Goal: Task Accomplishment & Management: Complete application form

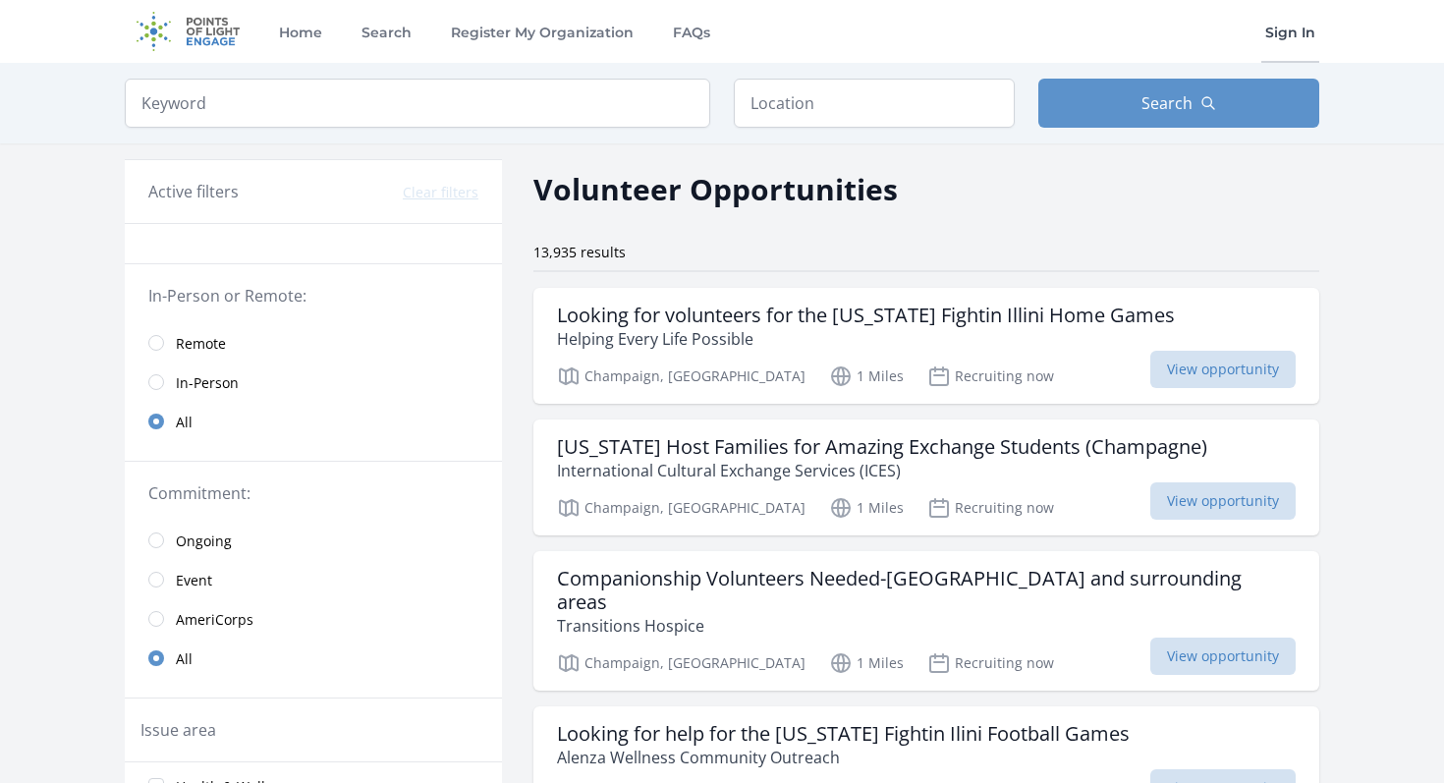
click at [1305, 36] on link "Sign In" at bounding box center [1290, 31] width 58 height 63
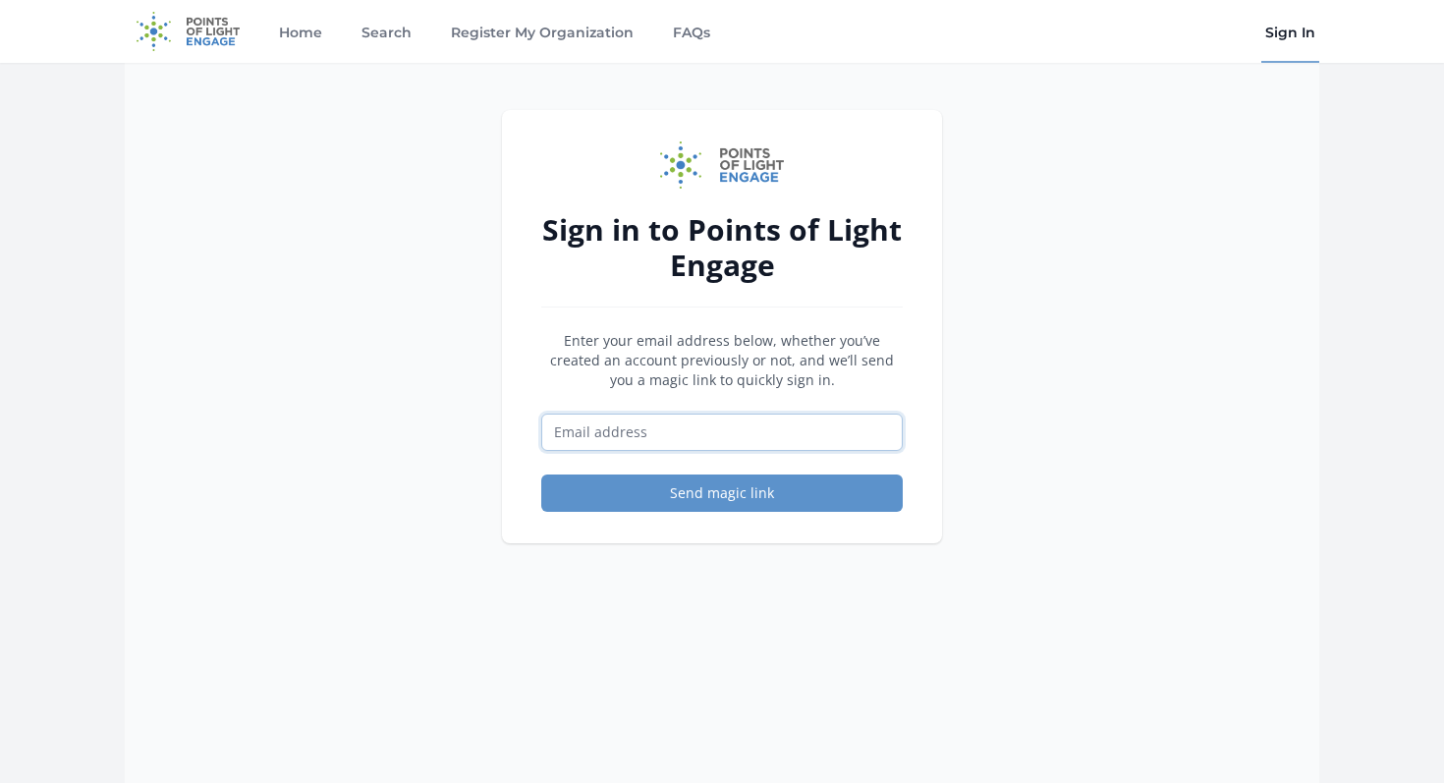
click at [755, 426] on input "Email address" at bounding box center [722, 432] width 362 height 37
type input "[EMAIL_ADDRESS][DOMAIN_NAME]"
click at [798, 486] on button "Send magic link" at bounding box center [722, 493] width 362 height 37
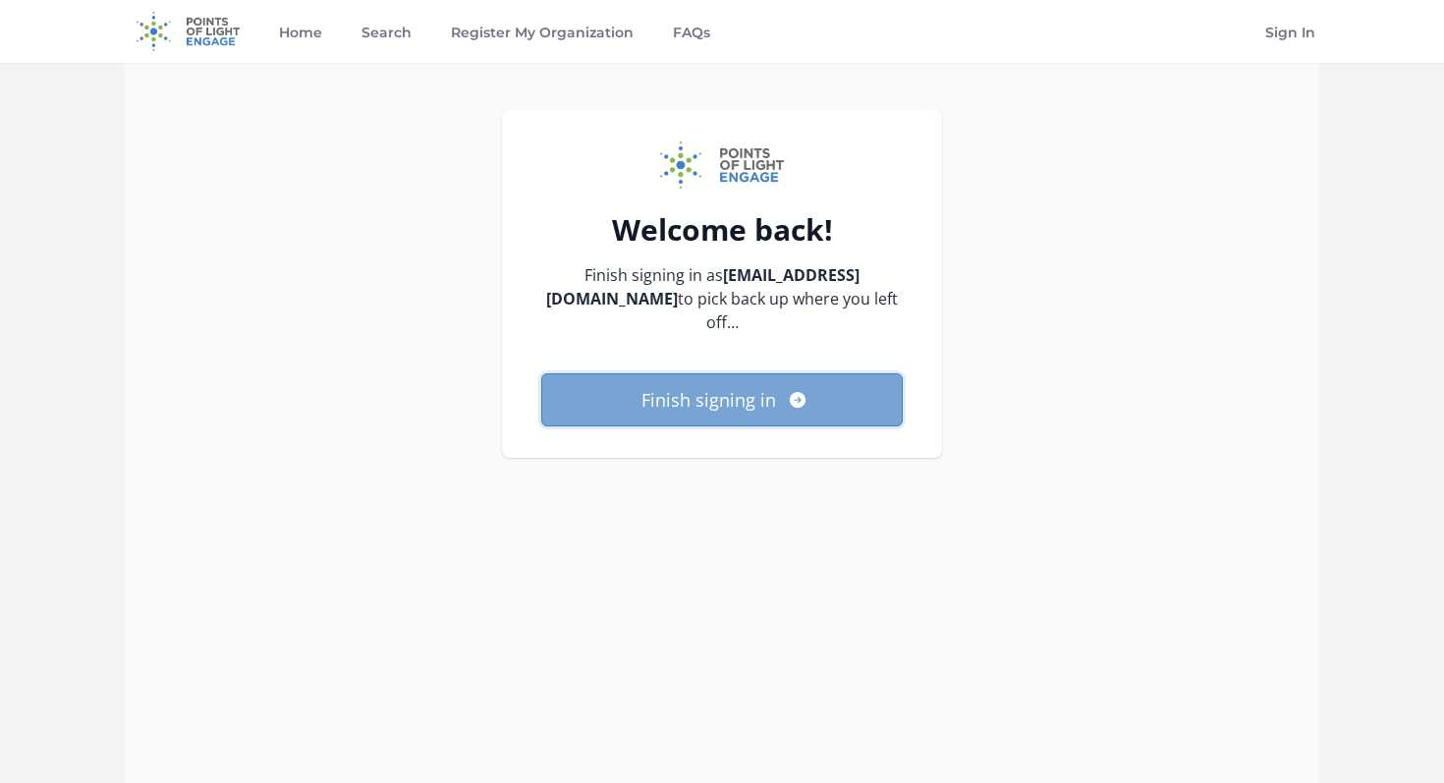
click at [830, 386] on button "Finish signing in" at bounding box center [722, 399] width 362 height 53
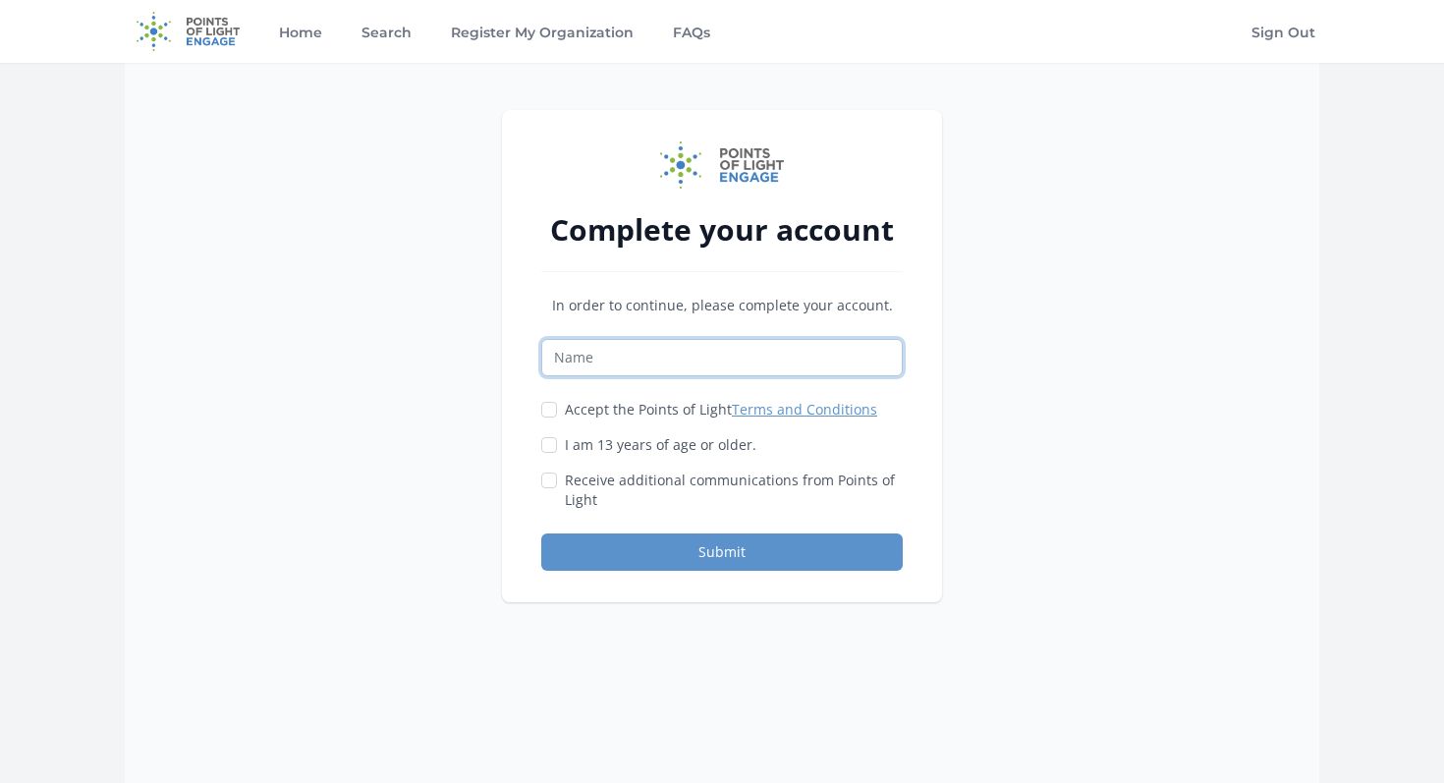
click at [794, 346] on input "Name" at bounding box center [722, 357] width 362 height 37
type input "Ula"
click at [611, 414] on label "Accept the Points of Light Terms and Conditions" at bounding box center [721, 410] width 312 height 20
click at [557, 414] on input "Accept the Points of Light Terms and Conditions" at bounding box center [549, 410] width 16 height 16
checkbox input "true"
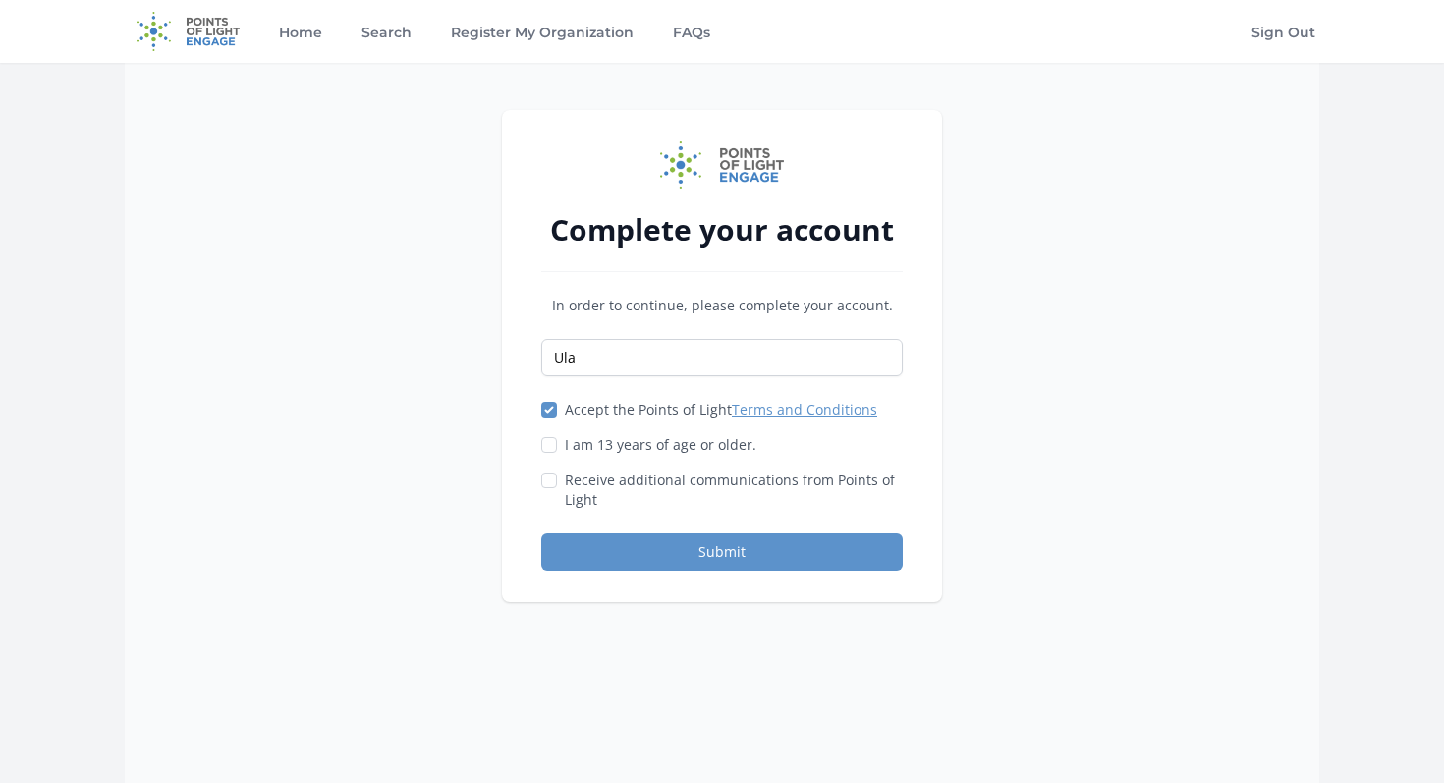
click at [611, 441] on label "I am 13 years of age or older." at bounding box center [661, 445] width 192 height 20
click at [557, 441] on input "I am 13 years of age or older." at bounding box center [549, 445] width 16 height 16
checkbox input "true"
click at [610, 472] on label "Receive additional communications from Points of Light" at bounding box center [734, 490] width 338 height 39
click at [557, 473] on input "Receive additional communications from Points of Light" at bounding box center [549, 481] width 16 height 16
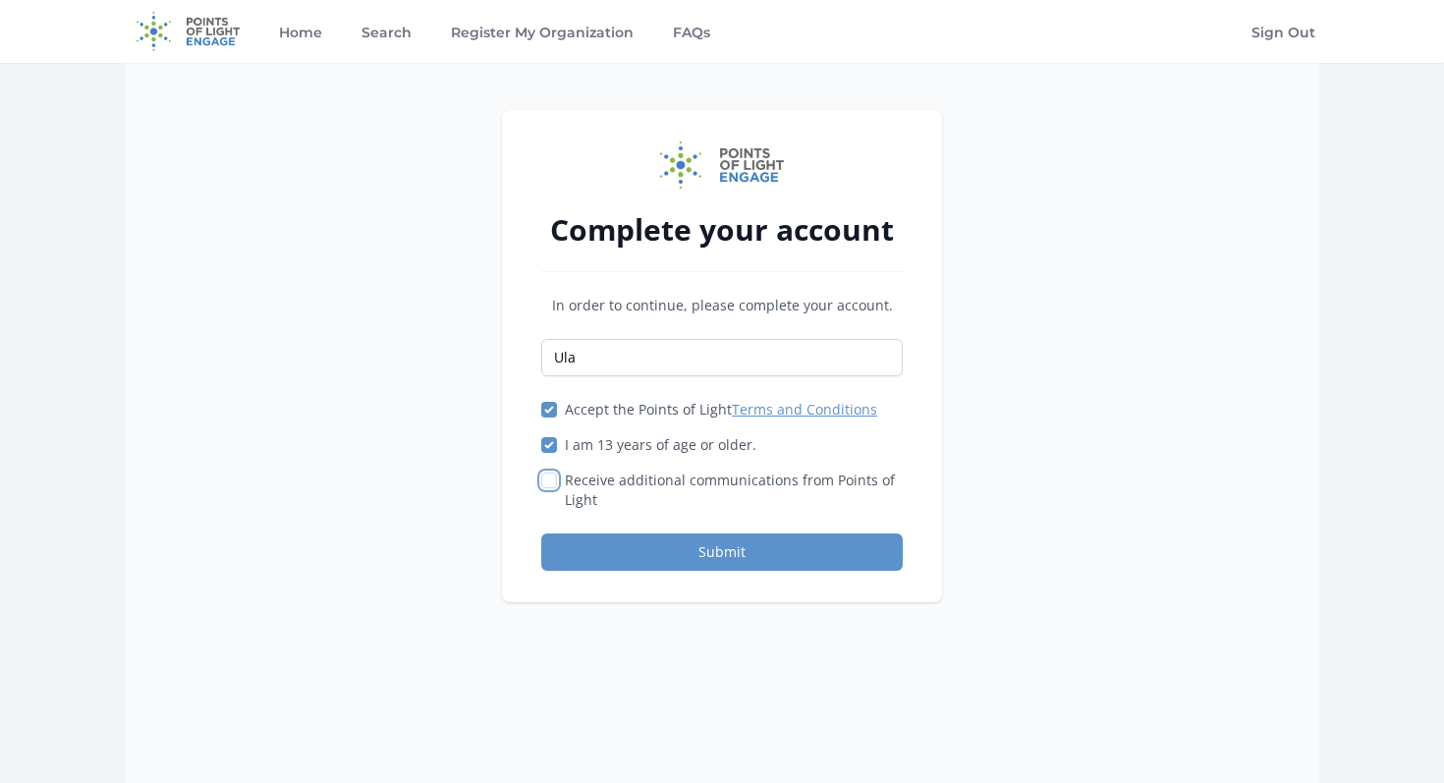
checkbox input "true"
click at [644, 556] on button "Submit" at bounding box center [722, 551] width 362 height 37
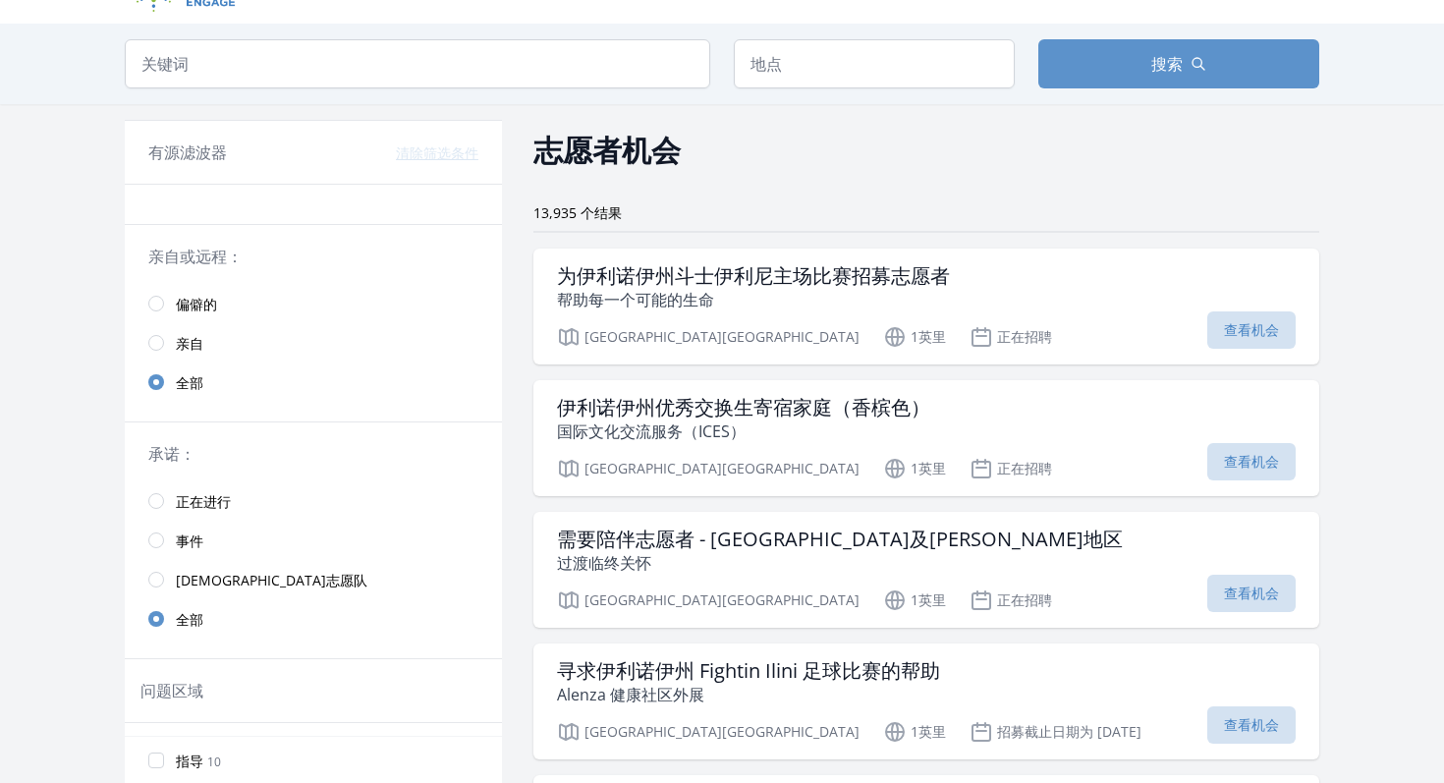
scroll to position [38, 0]
click at [909, 278] on font "为伊利诺伊州斗士伊利尼主场比赛招募志愿者" at bounding box center [753, 276] width 393 height 27
click at [699, 270] on font "为伊利诺伊州斗士伊利尼主场比赛招募志愿者" at bounding box center [753, 276] width 393 height 27
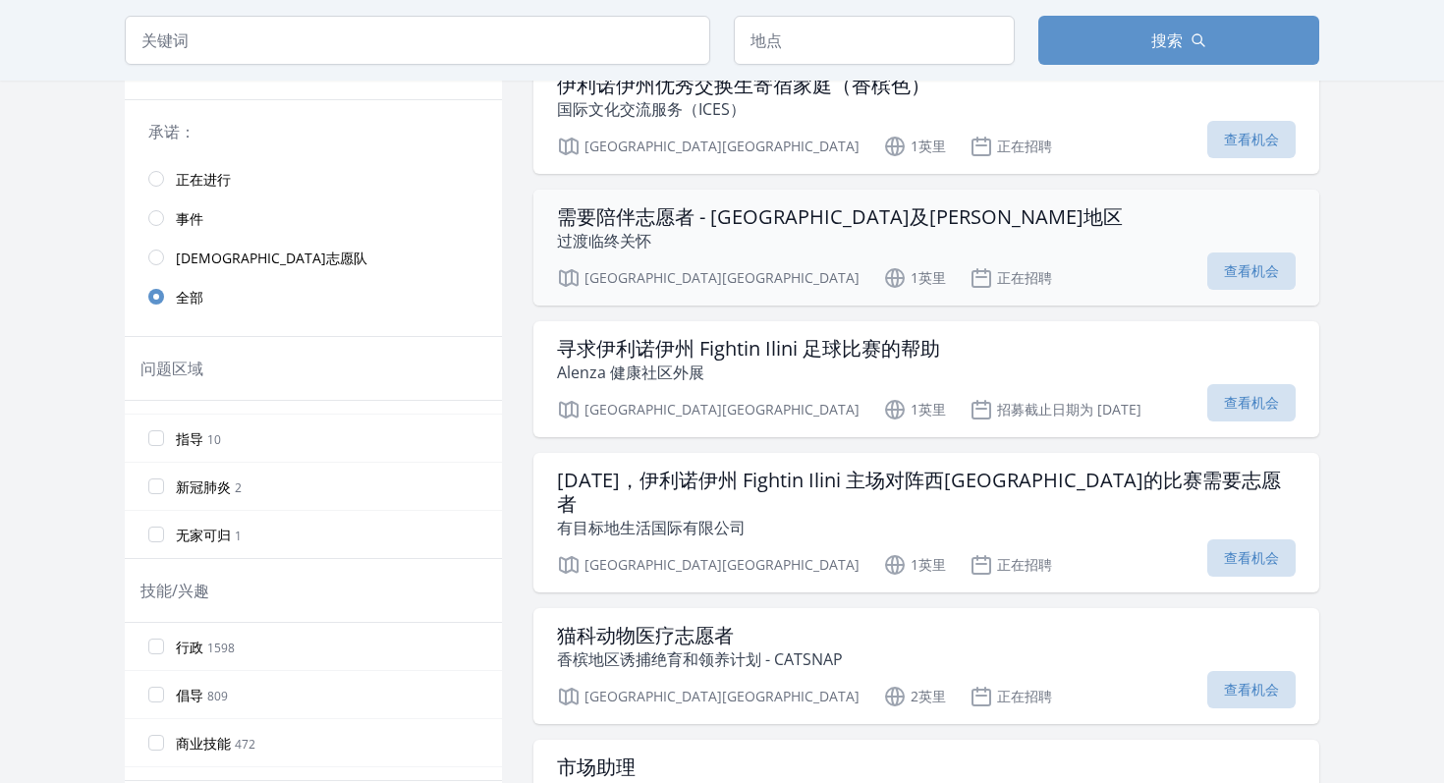
scroll to position [397, 0]
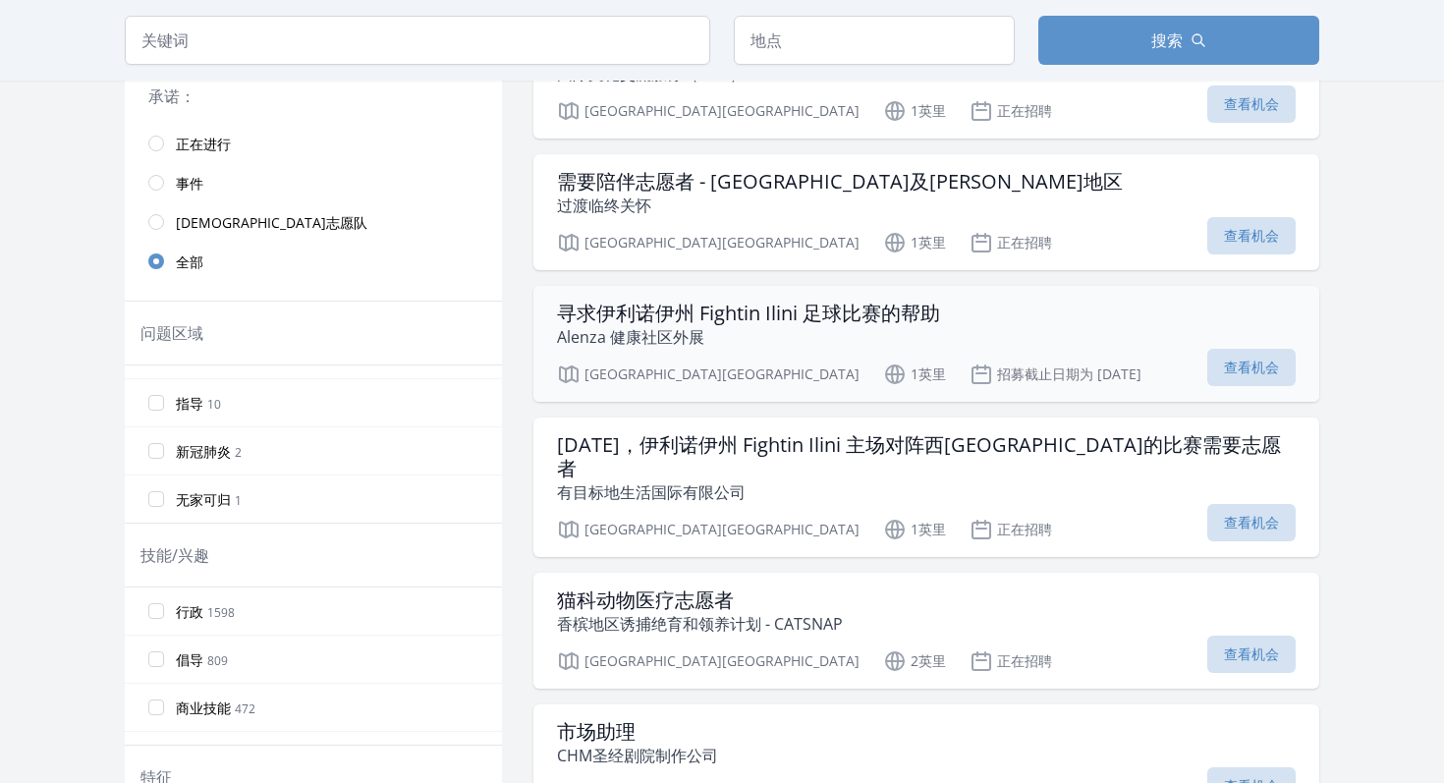
click at [652, 322] on font "寻求伊利诺伊州 Fightin Ilini 足球比赛的帮助" at bounding box center [748, 313] width 383 height 27
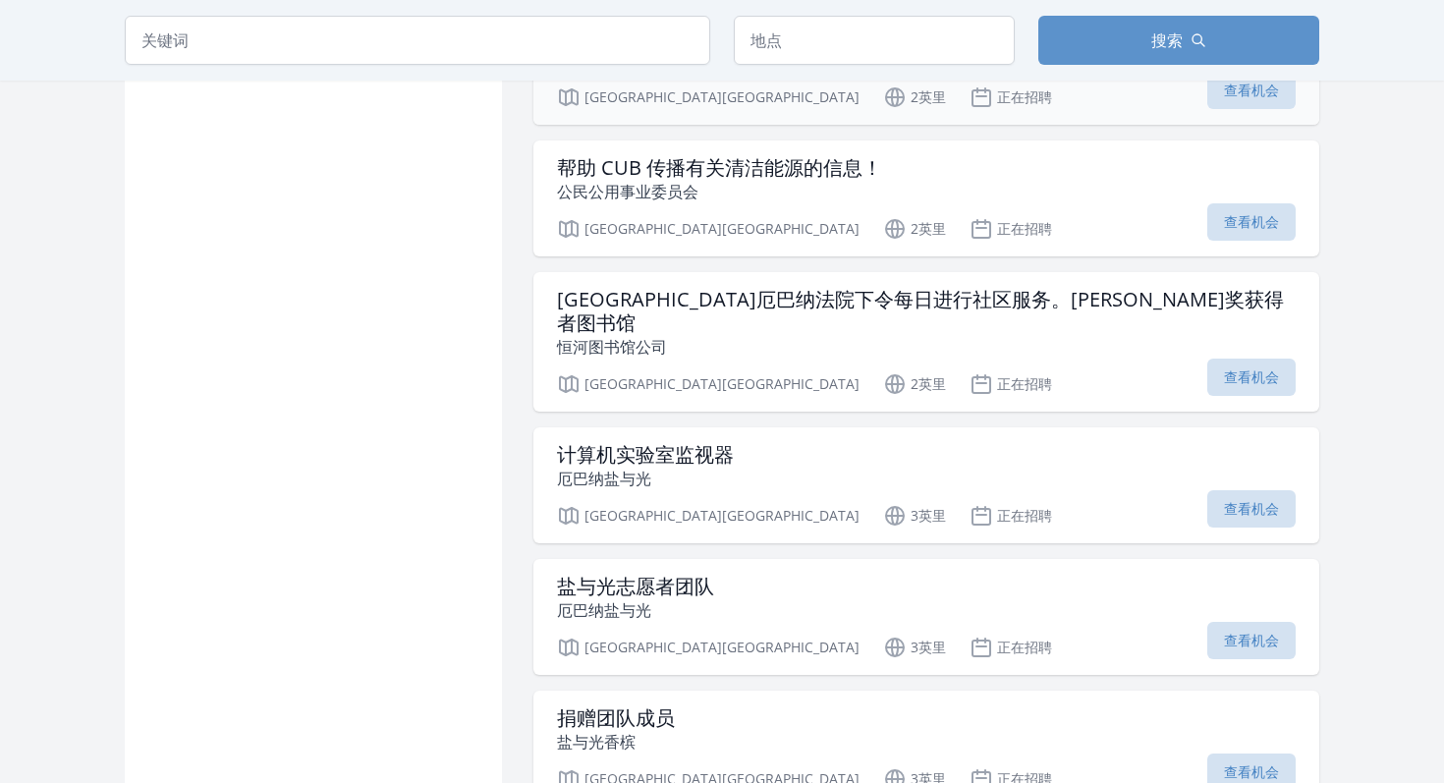
scroll to position [2145, 0]
click at [672, 442] on font "计算机实验室监视器" at bounding box center [645, 455] width 177 height 27
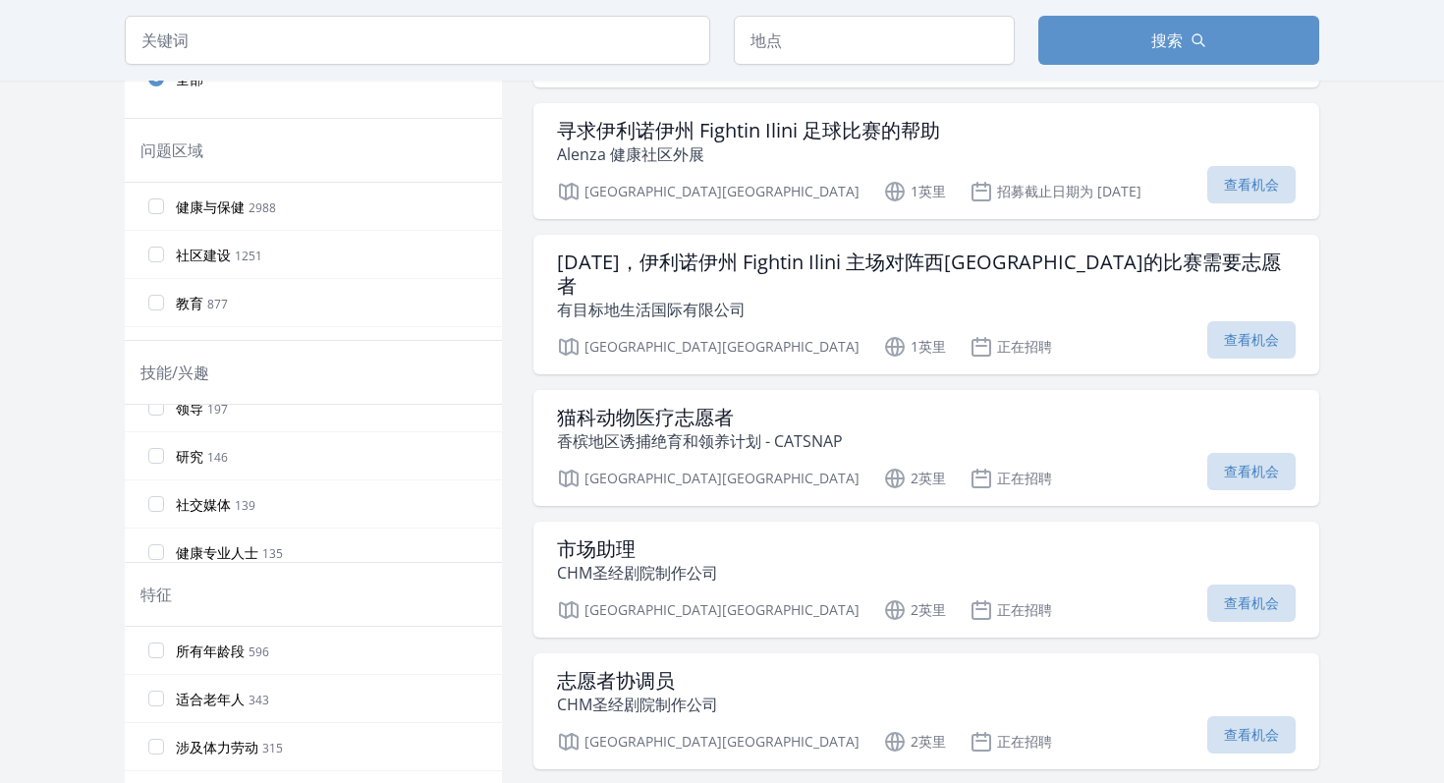
scroll to position [359, 0]
click at [271, 459] on label "研究 146" at bounding box center [313, 454] width 377 height 39
click at [164, 459] on input "研究 146" at bounding box center [156, 455] width 16 height 16
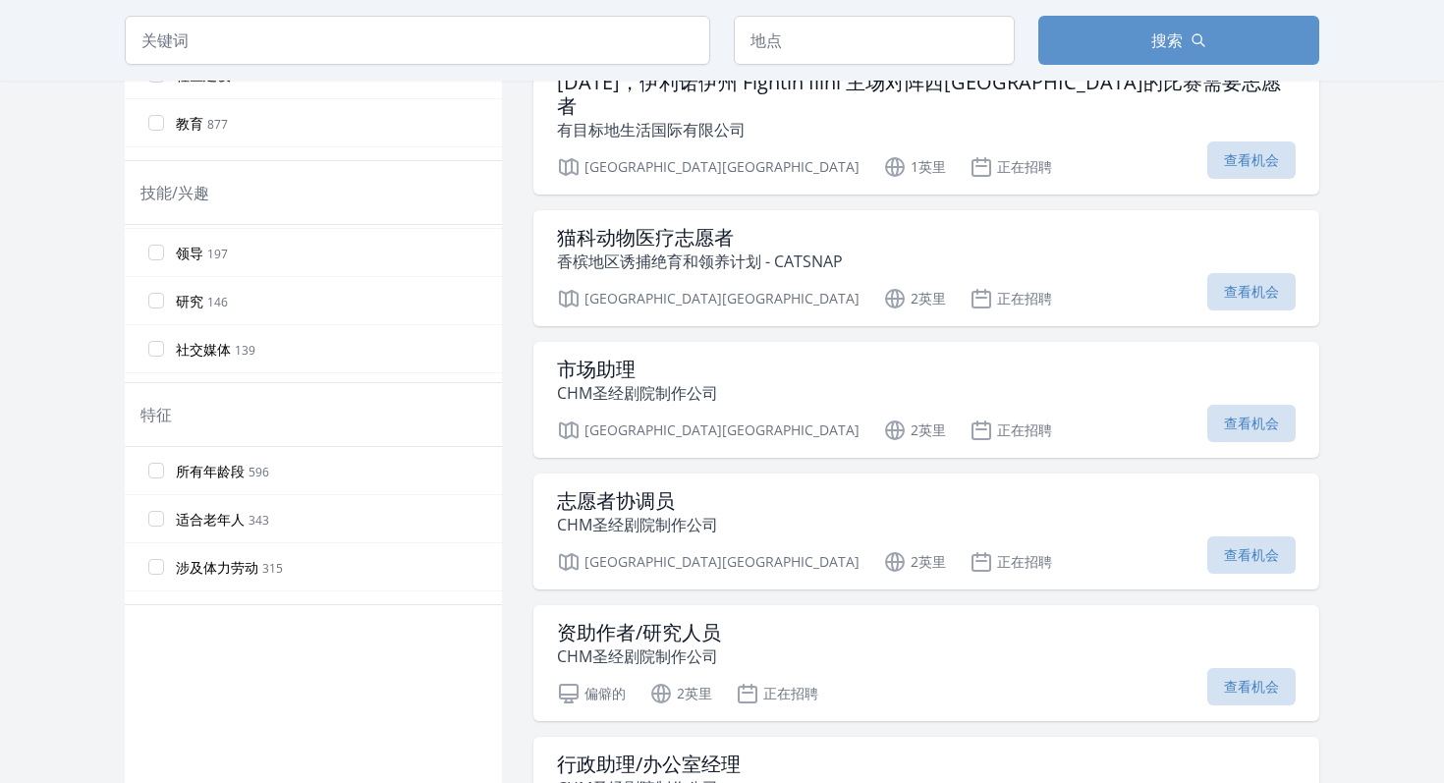
scroll to position [334, 0]
click at [154, 298] on input "研究 146" at bounding box center [156, 300] width 16 height 16
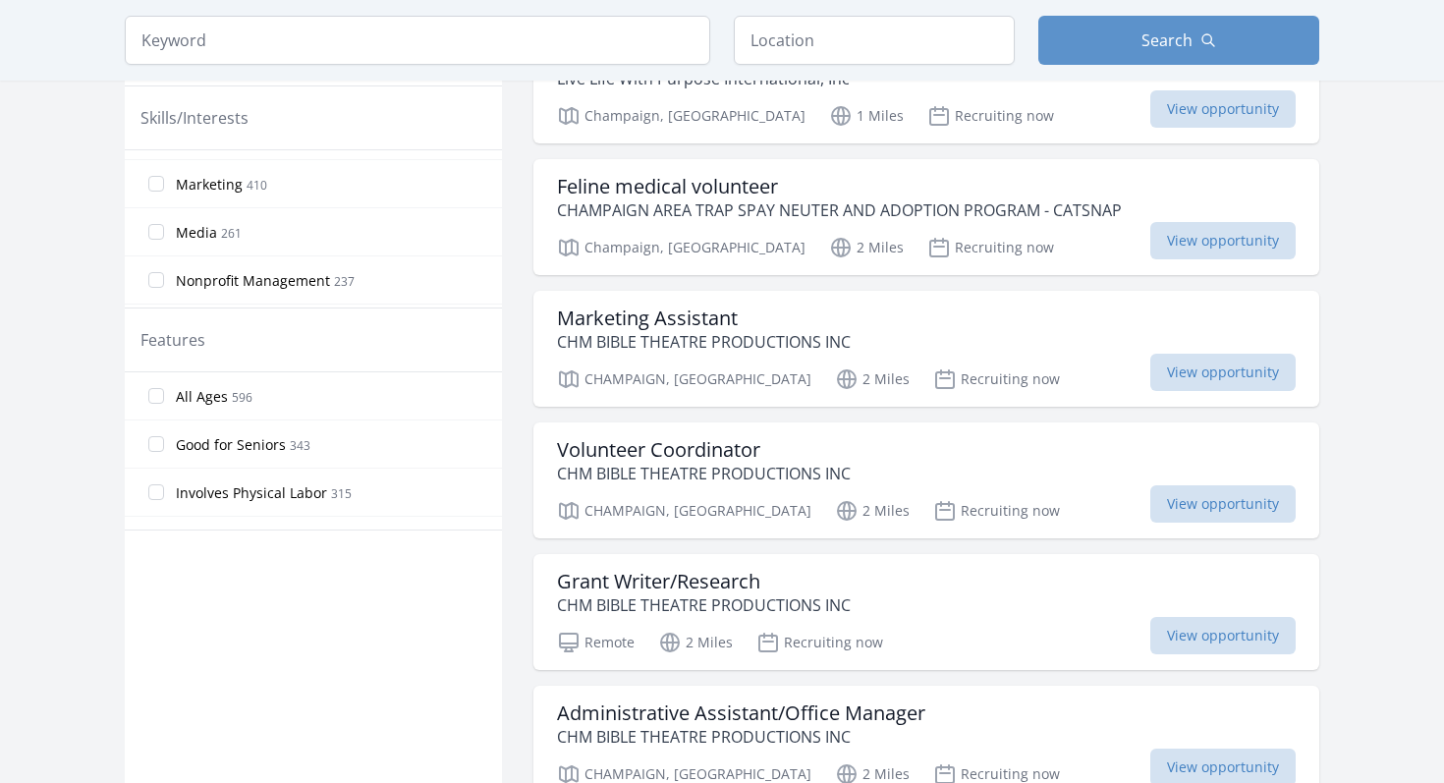
scroll to position [325, 0]
click at [159, 235] on input "Research 146" at bounding box center [156, 234] width 16 height 16
click at [158, 259] on input "Research 146" at bounding box center [156, 260] width 16 height 16
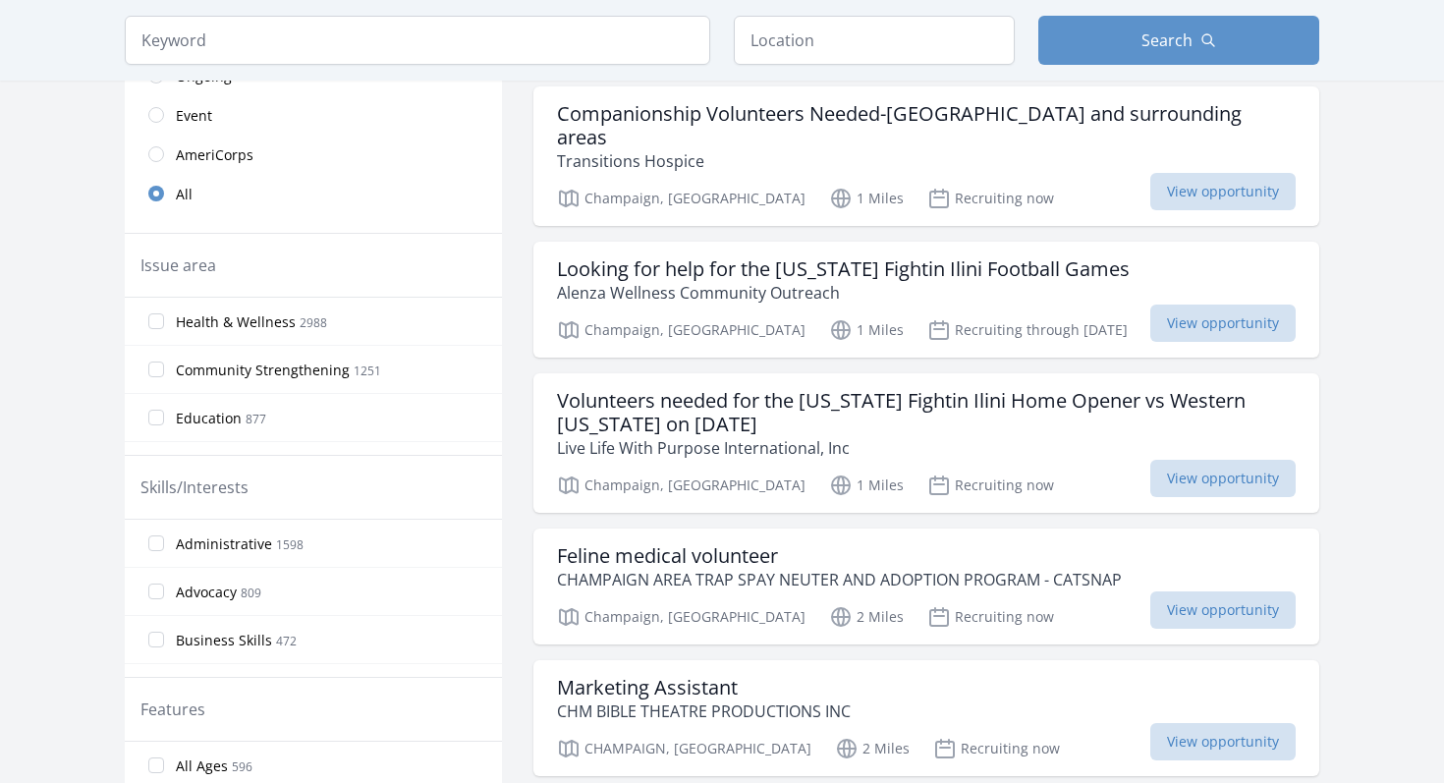
scroll to position [0, 0]
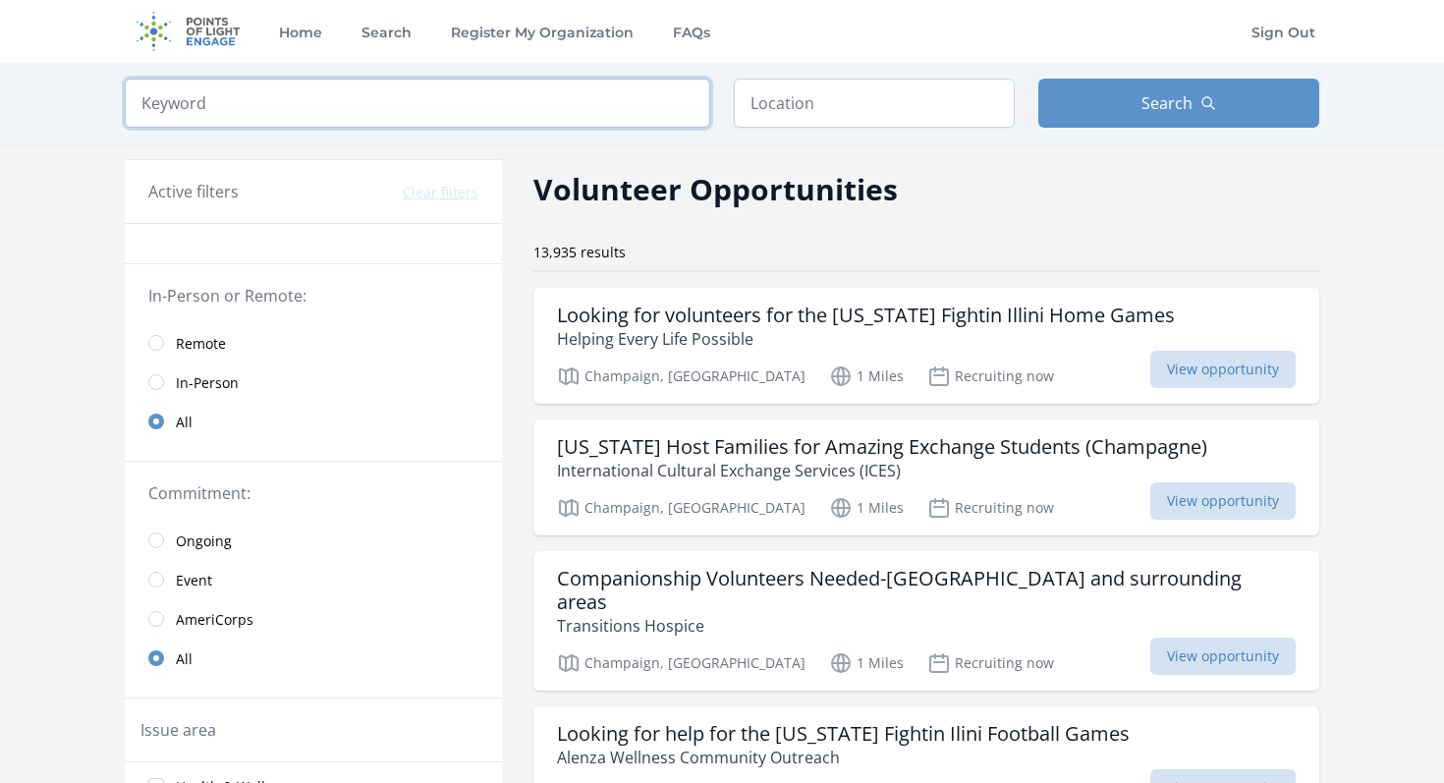
click at [657, 121] on input "search" at bounding box center [418, 103] width 586 height 49
click at [770, 120] on input "text" at bounding box center [874, 103] width 281 height 49
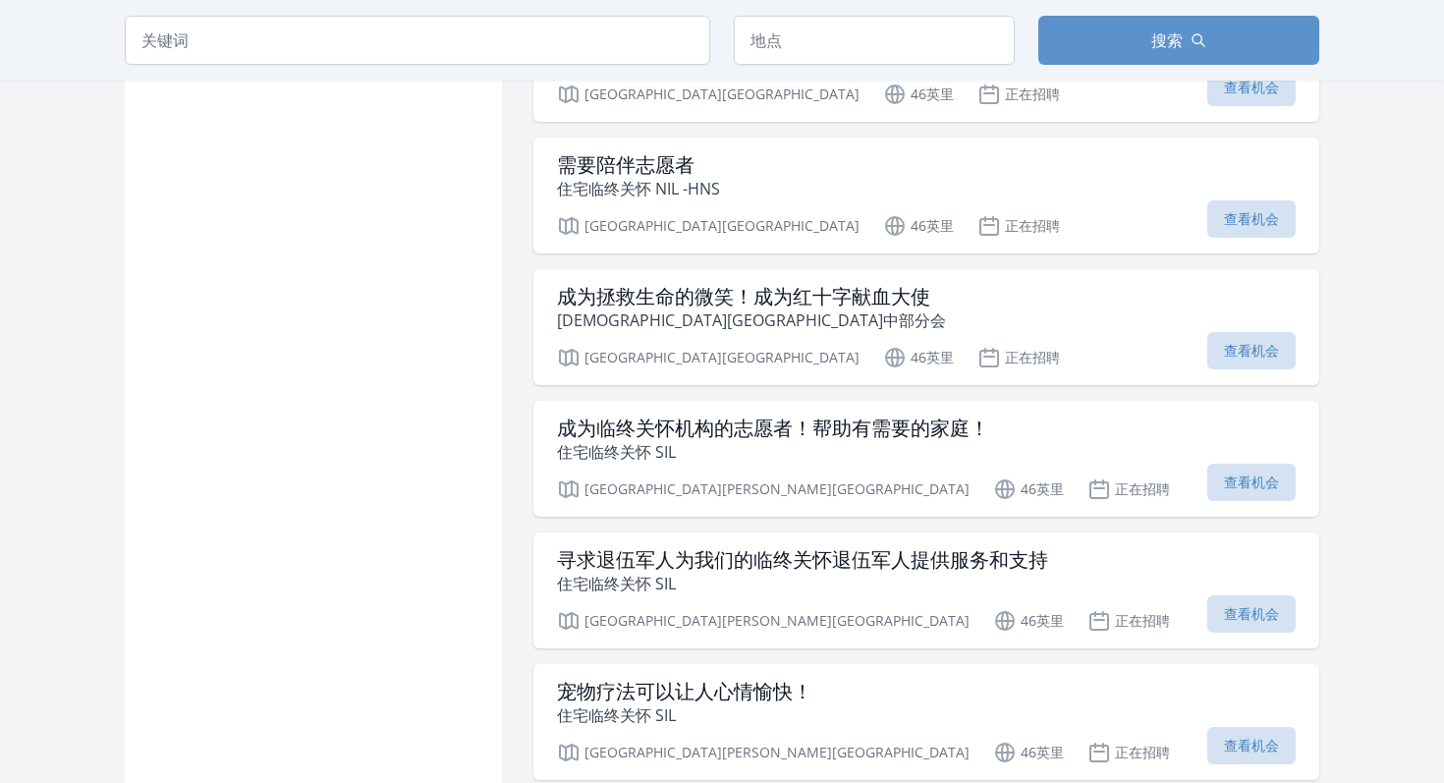
scroll to position [7852, 0]
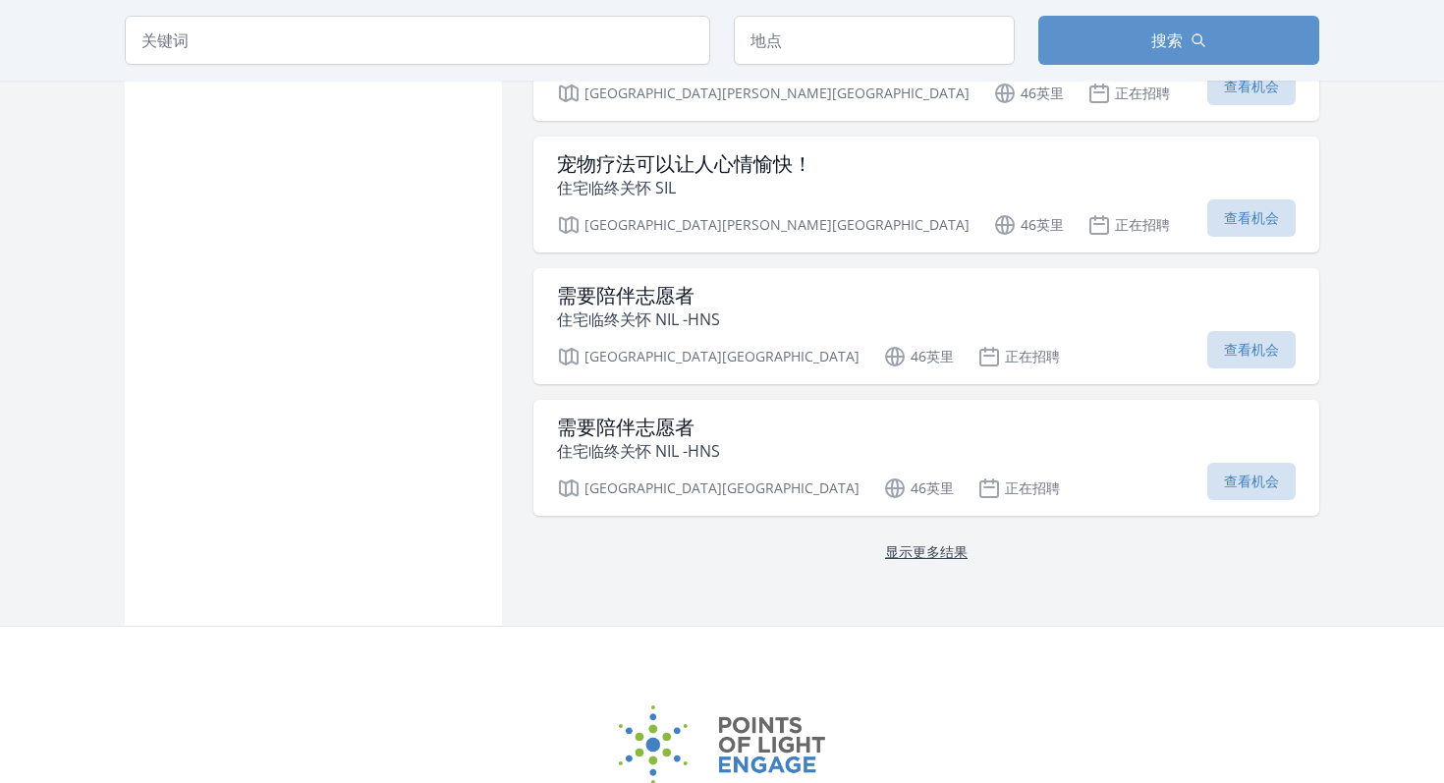
click at [898, 542] on font "显示更多结果" at bounding box center [926, 551] width 83 height 19
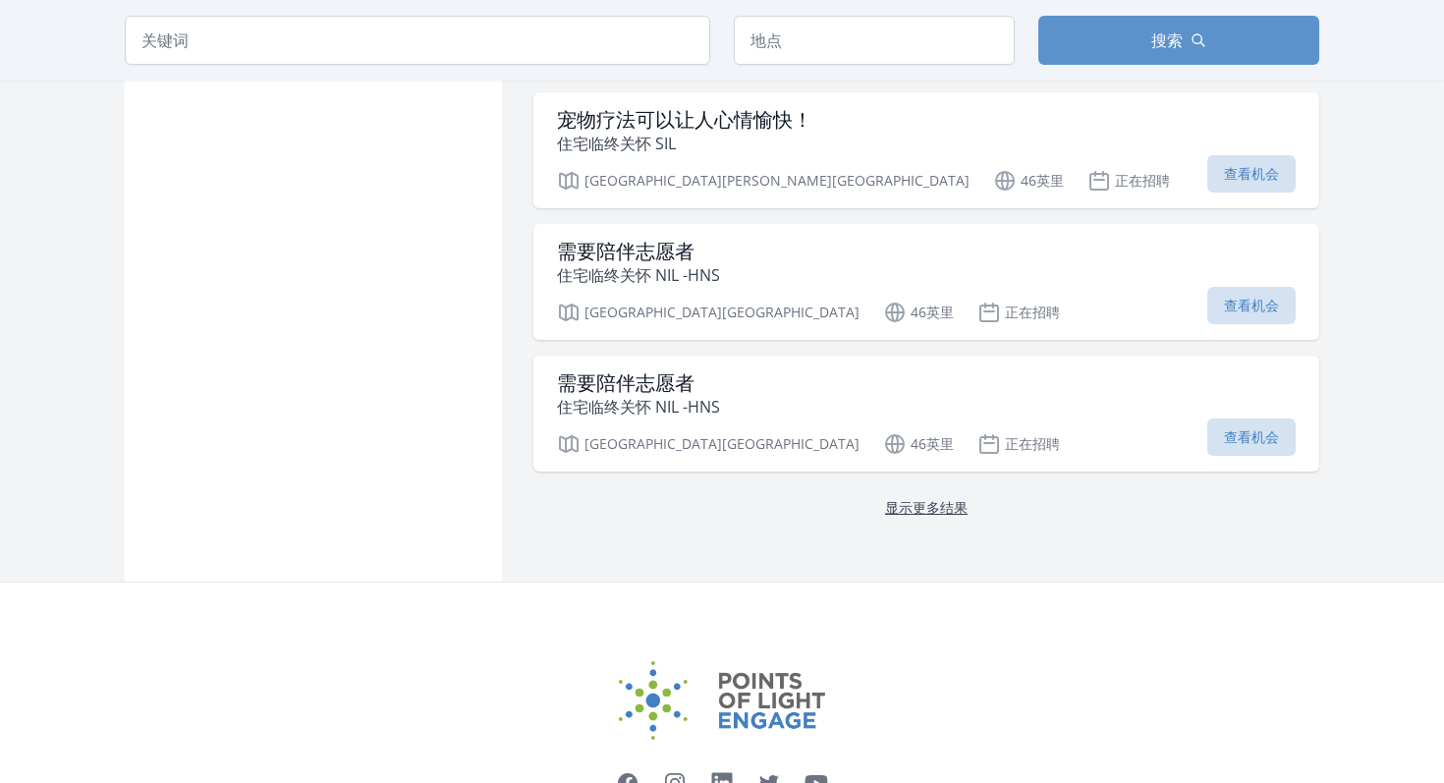
click at [907, 498] on font "显示更多结果" at bounding box center [926, 507] width 83 height 19
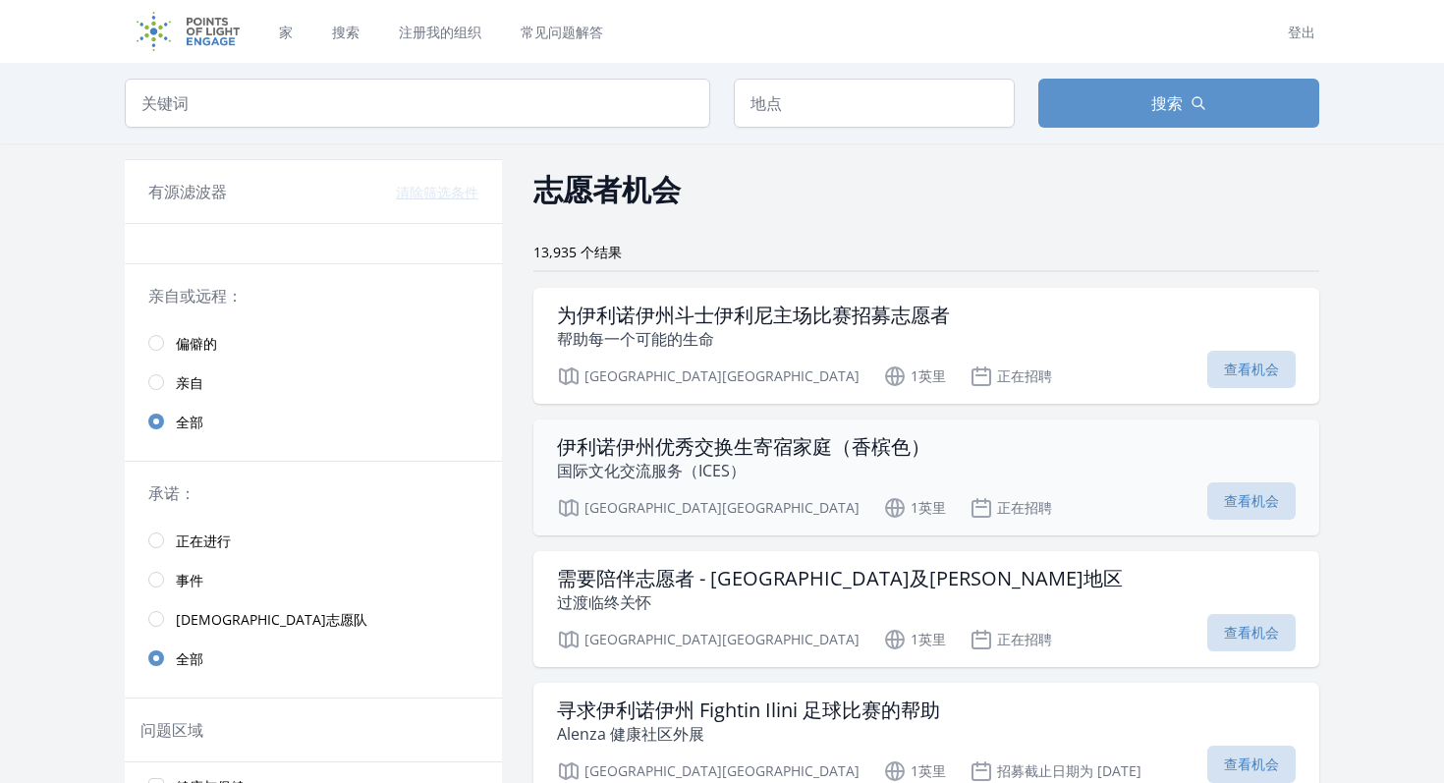
click at [880, 448] on font "伊利诺伊州优秀交换生寄宿家庭（香槟色）" at bounding box center [743, 446] width 373 height 27
click at [338, 41] on font "搜索" at bounding box center [346, 33] width 28 height 20
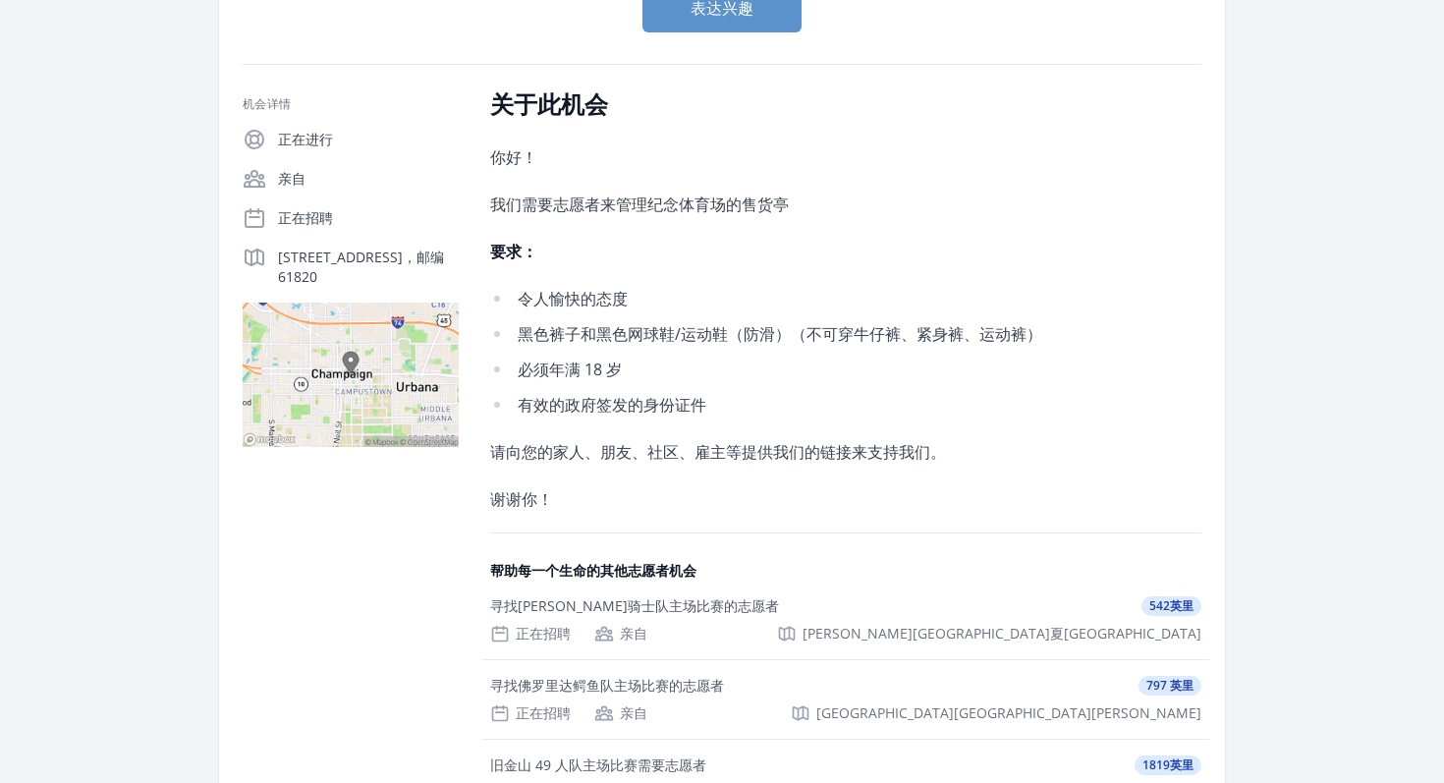
scroll to position [274, 0]
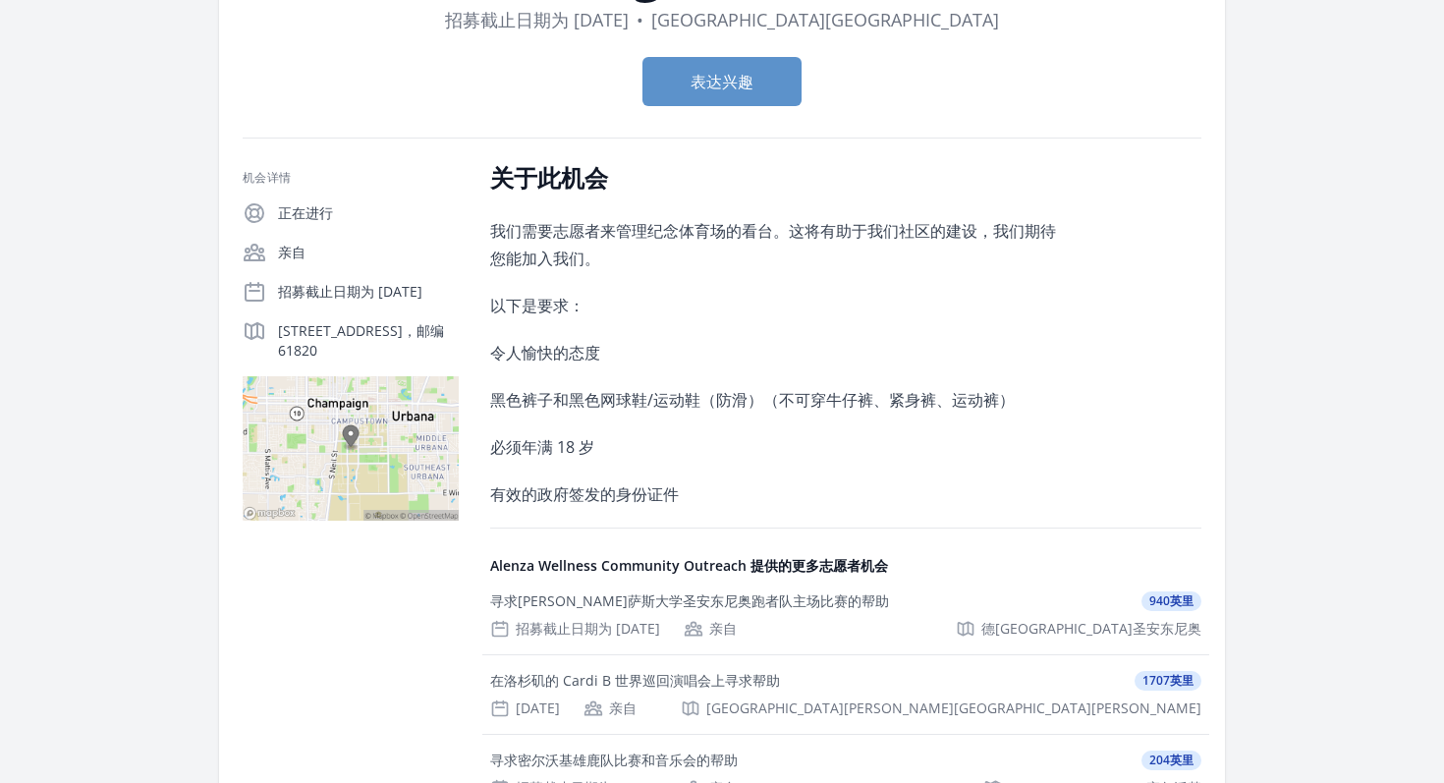
scroll to position [95, 0]
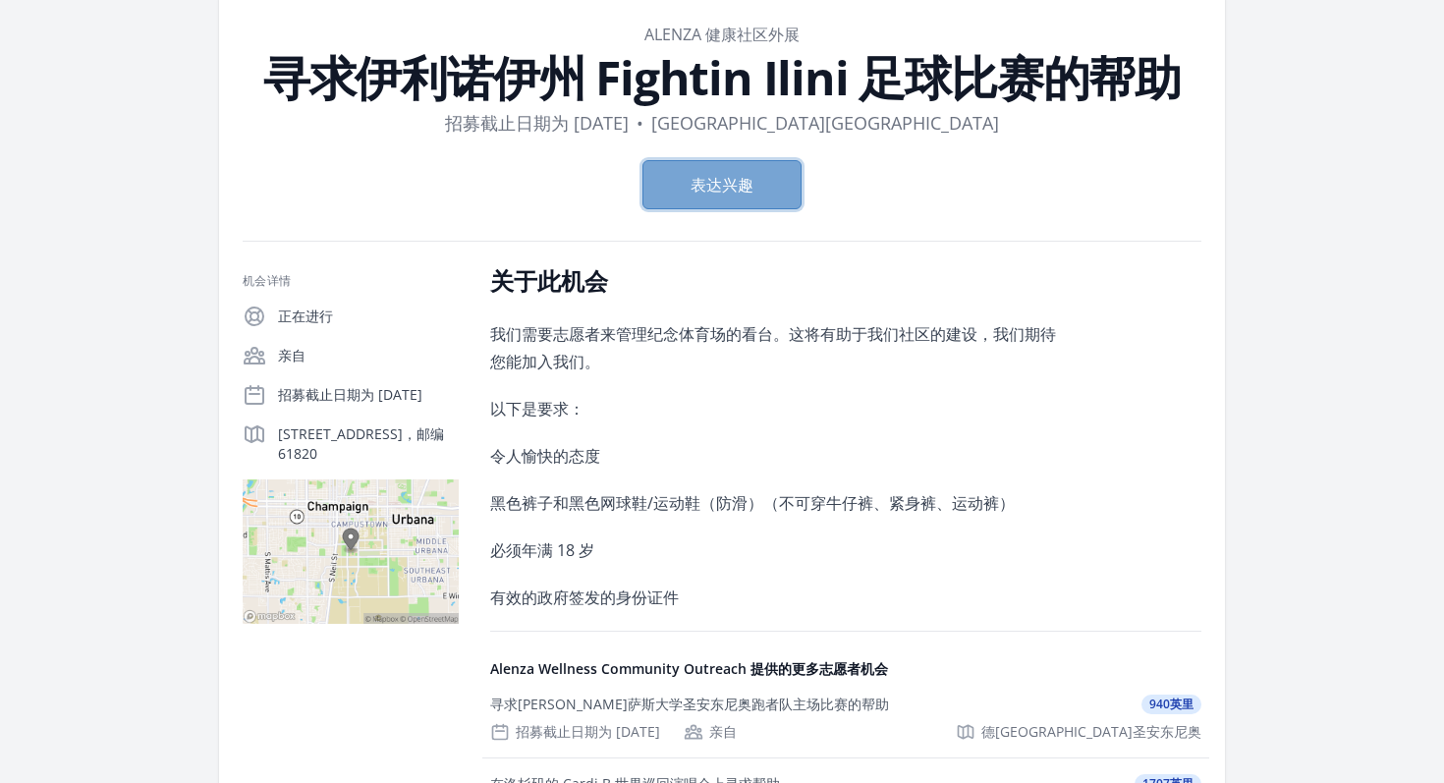
click at [756, 182] on button "表达兴趣" at bounding box center [722, 184] width 159 height 49
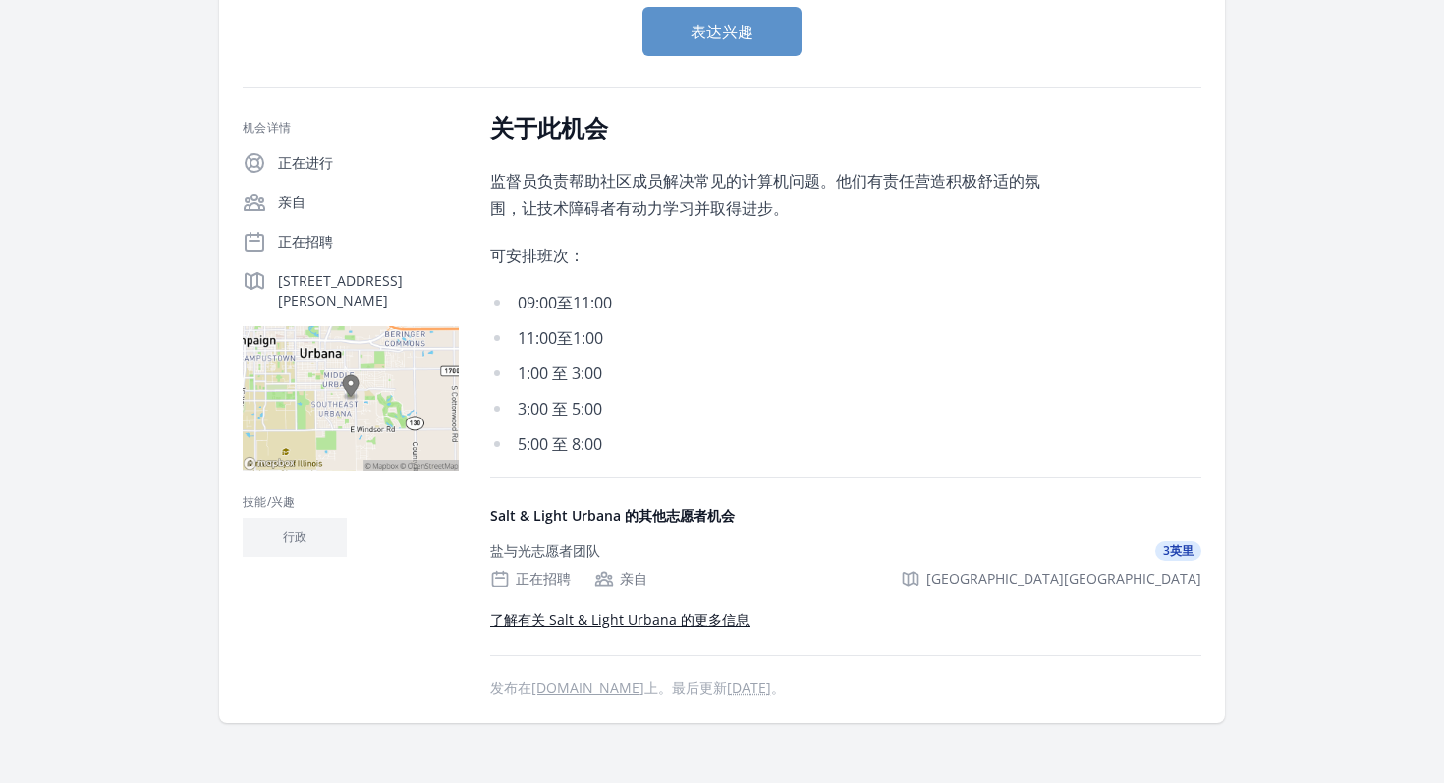
scroll to position [234, 0]
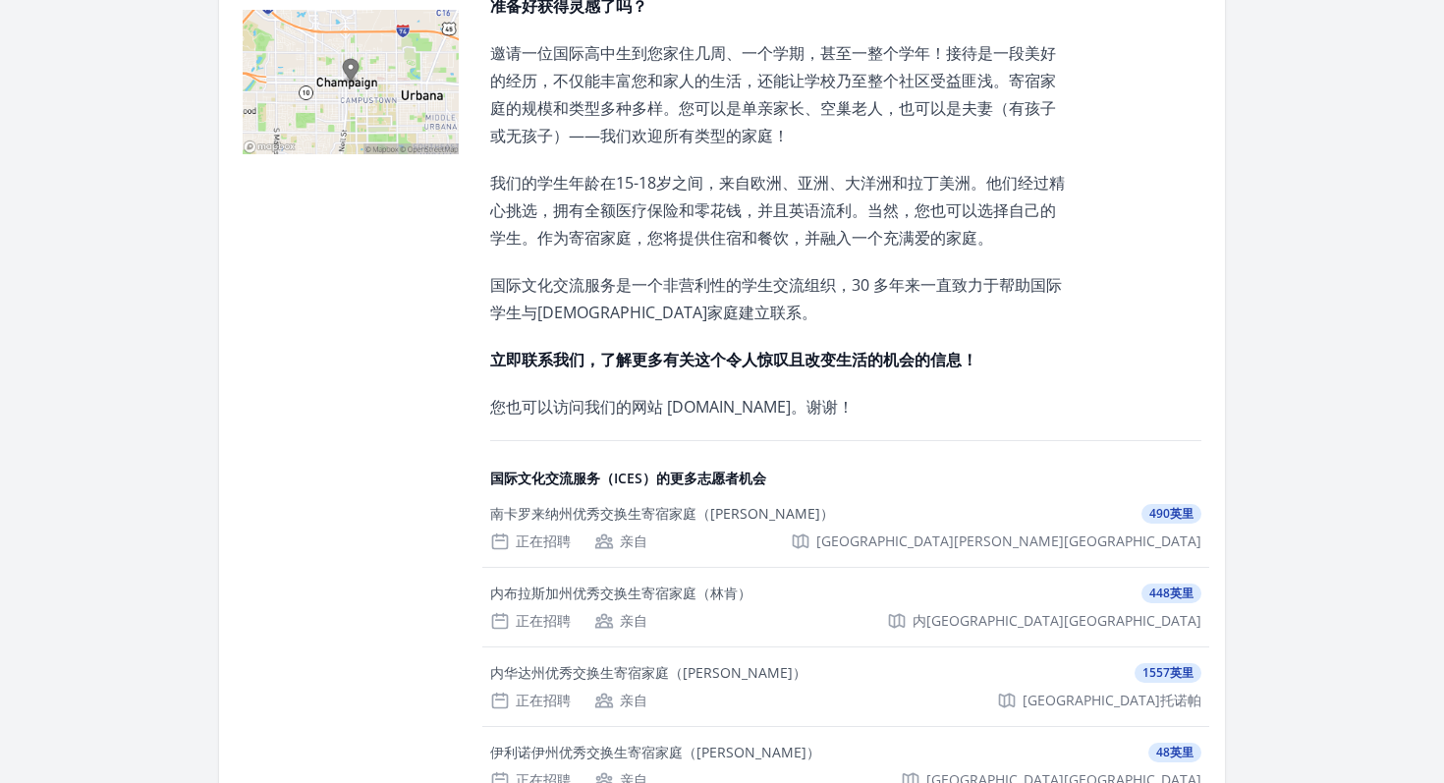
scroll to position [818, 0]
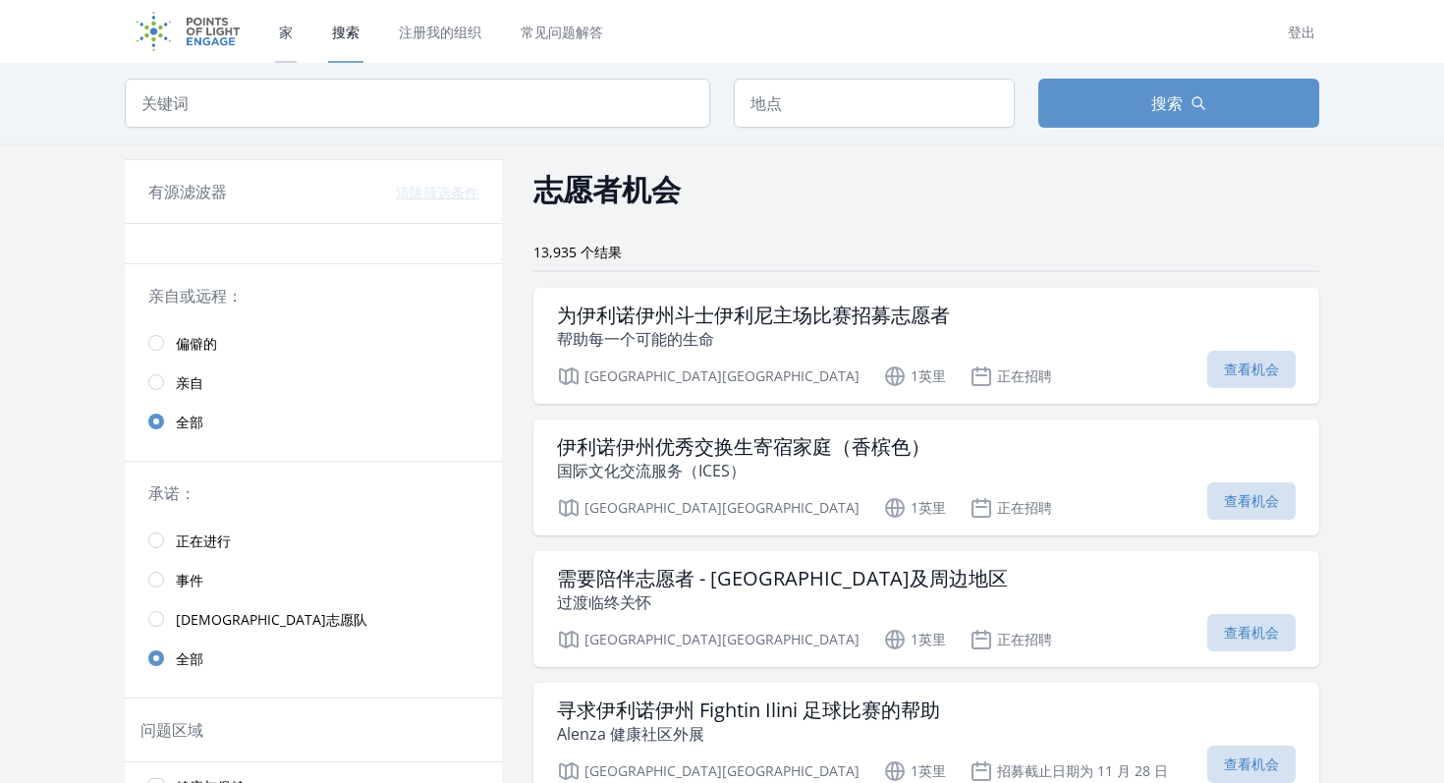
click at [285, 29] on font "家" at bounding box center [286, 33] width 14 height 18
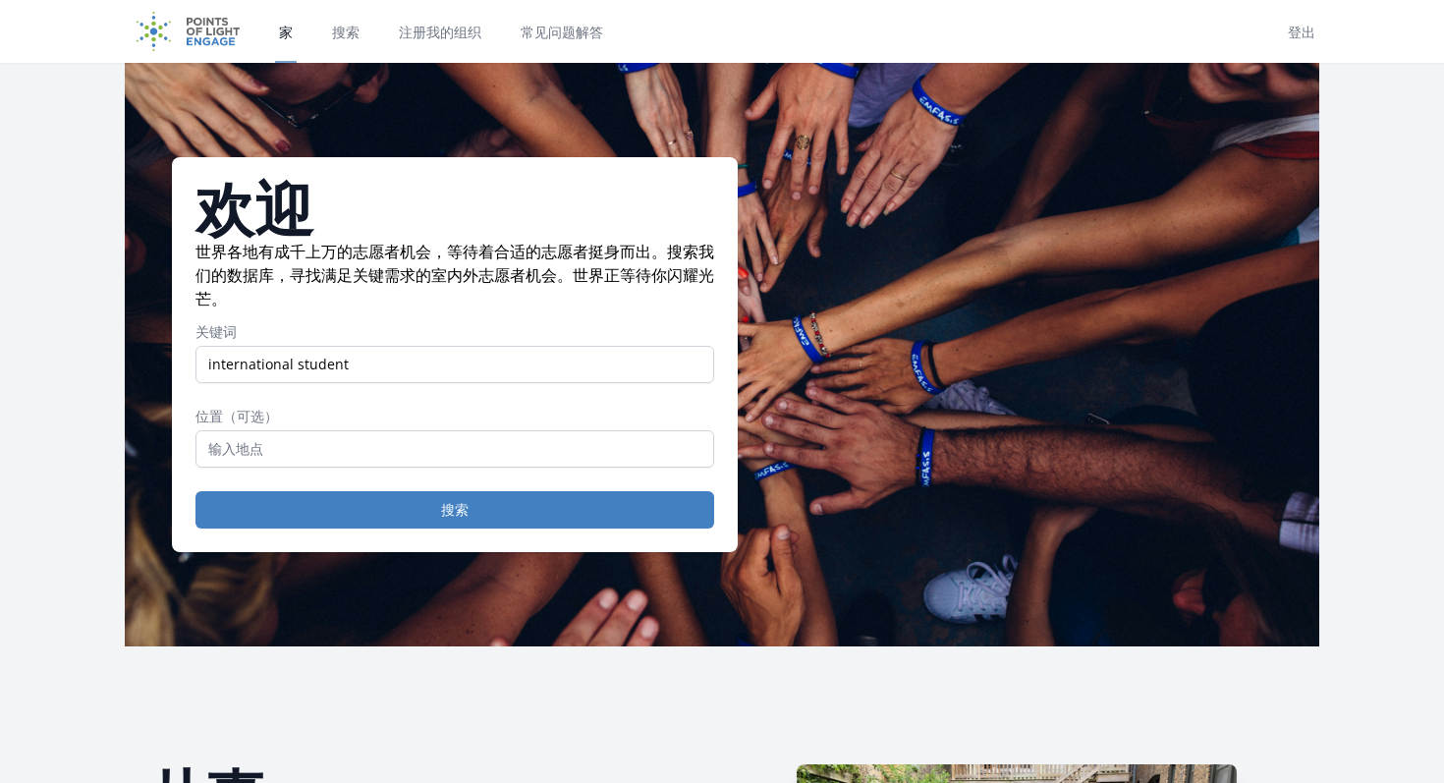
type input "international student"
click at [196, 491] on button "搜索" at bounding box center [455, 509] width 519 height 37
